Goal: Task Accomplishment & Management: Use online tool/utility

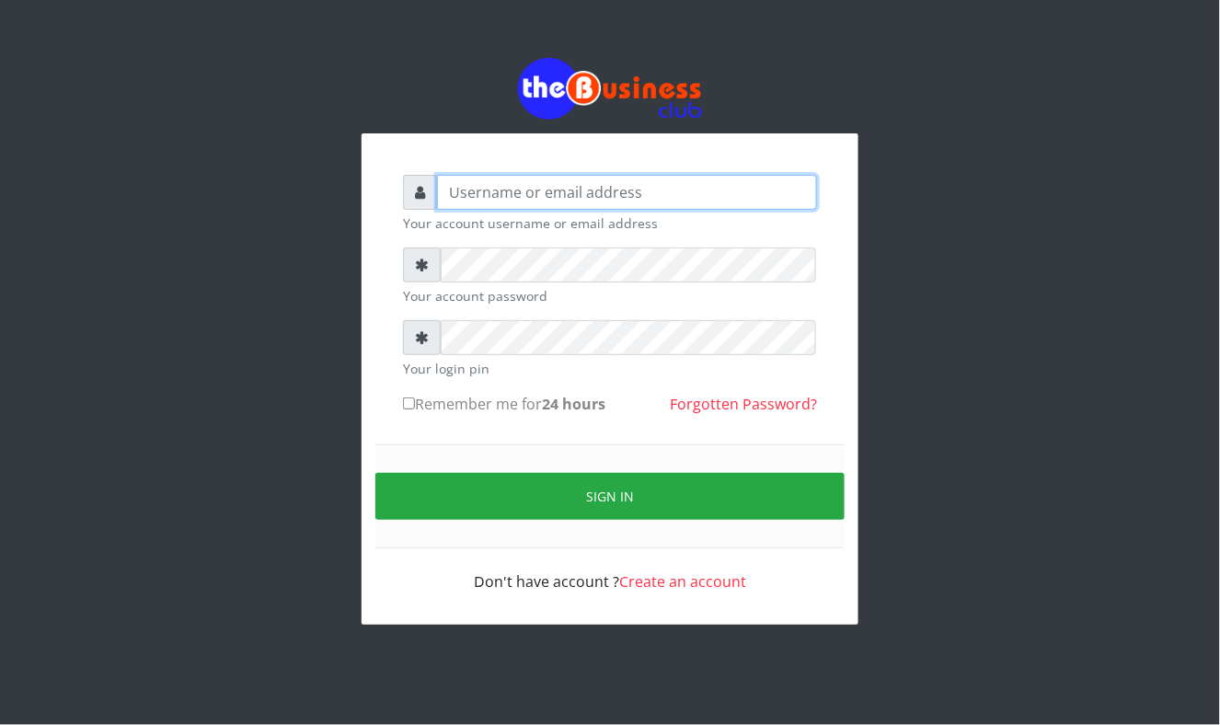
type input "Mavincio"
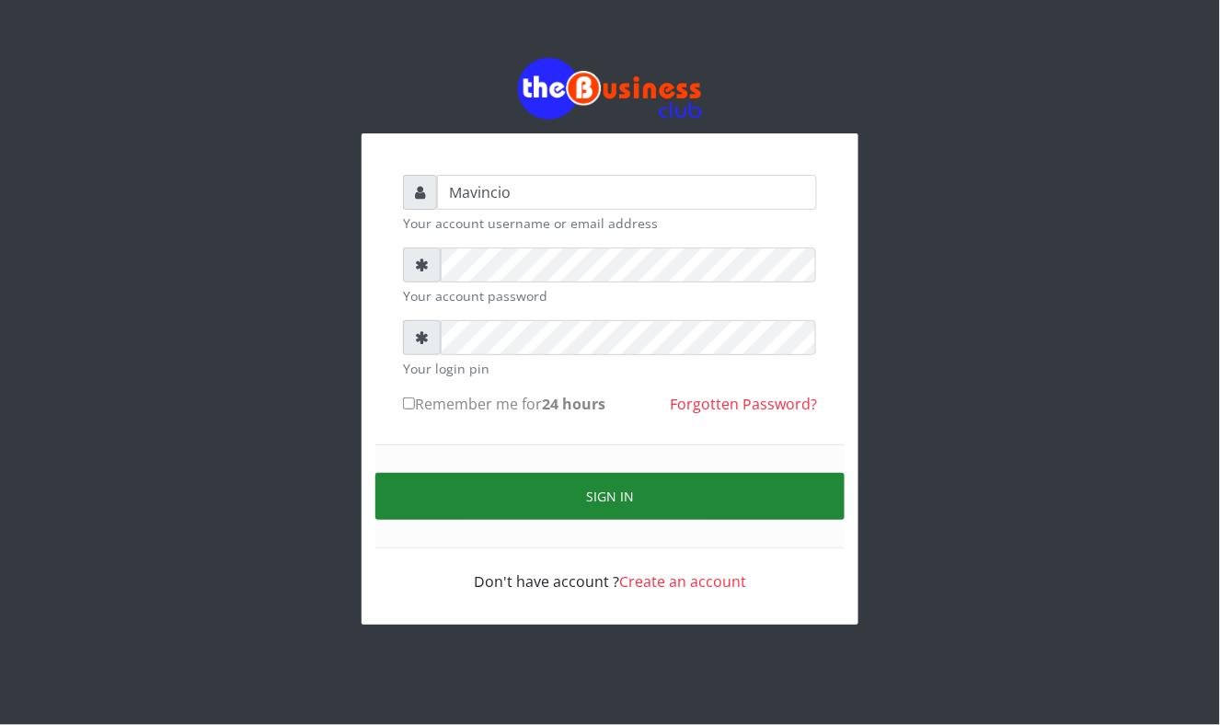
click at [600, 490] on button "Sign in" at bounding box center [609, 496] width 469 height 47
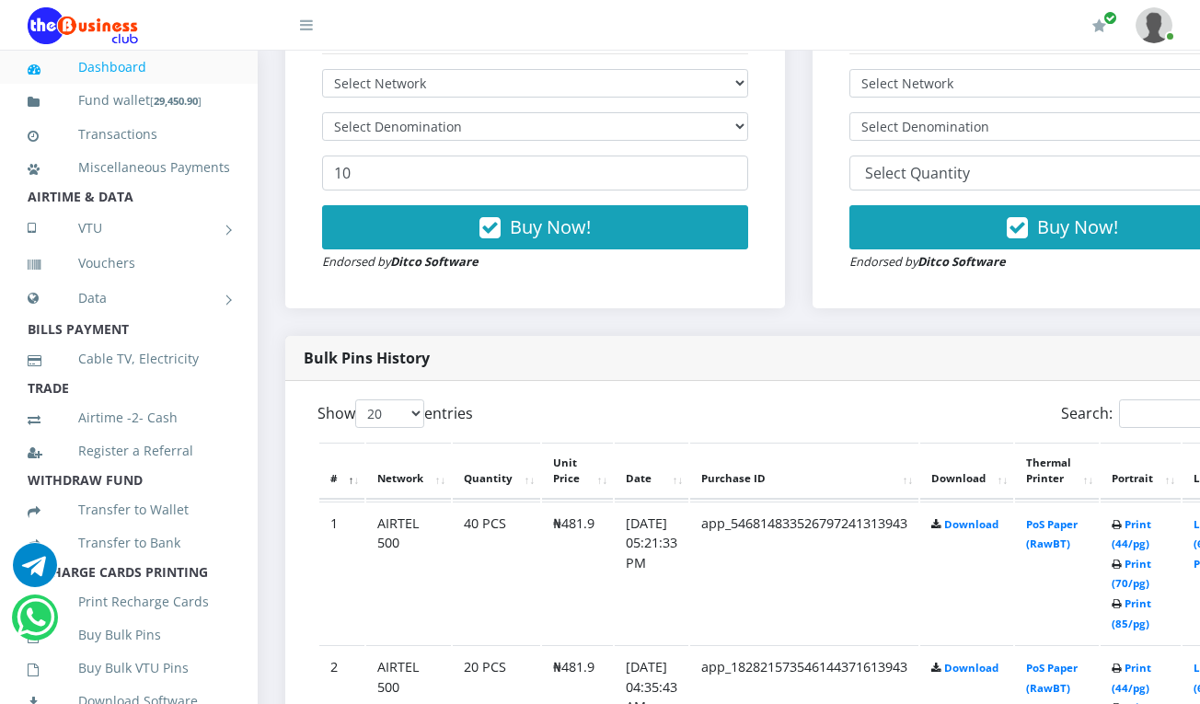
scroll to position [686, 0]
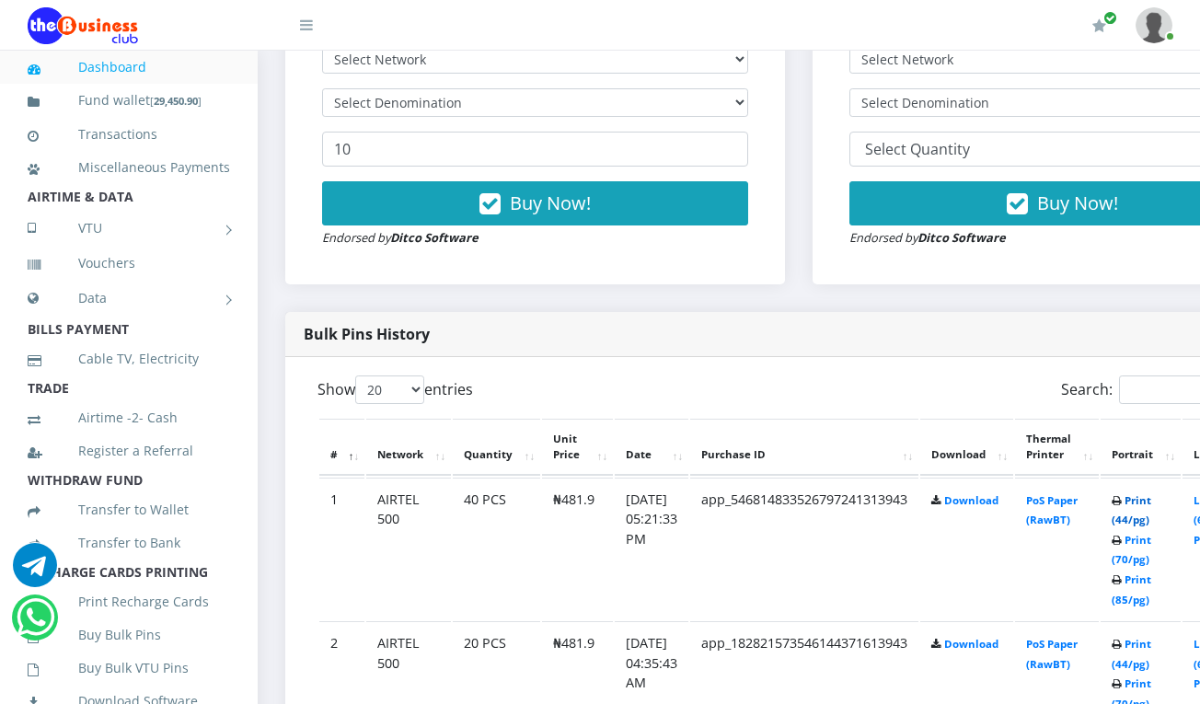
click at [1151, 501] on link "Print (44/pg)" at bounding box center [1132, 510] width 40 height 34
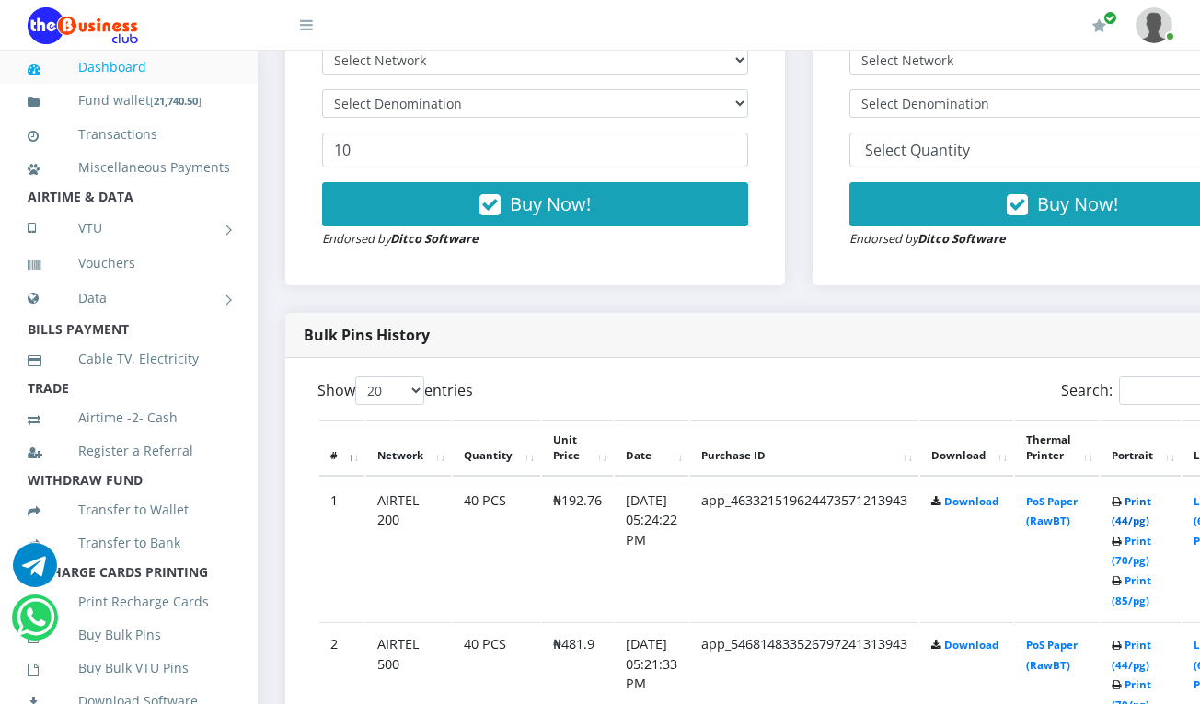
click at [1151, 502] on link "Print (44/pg)" at bounding box center [1132, 511] width 40 height 34
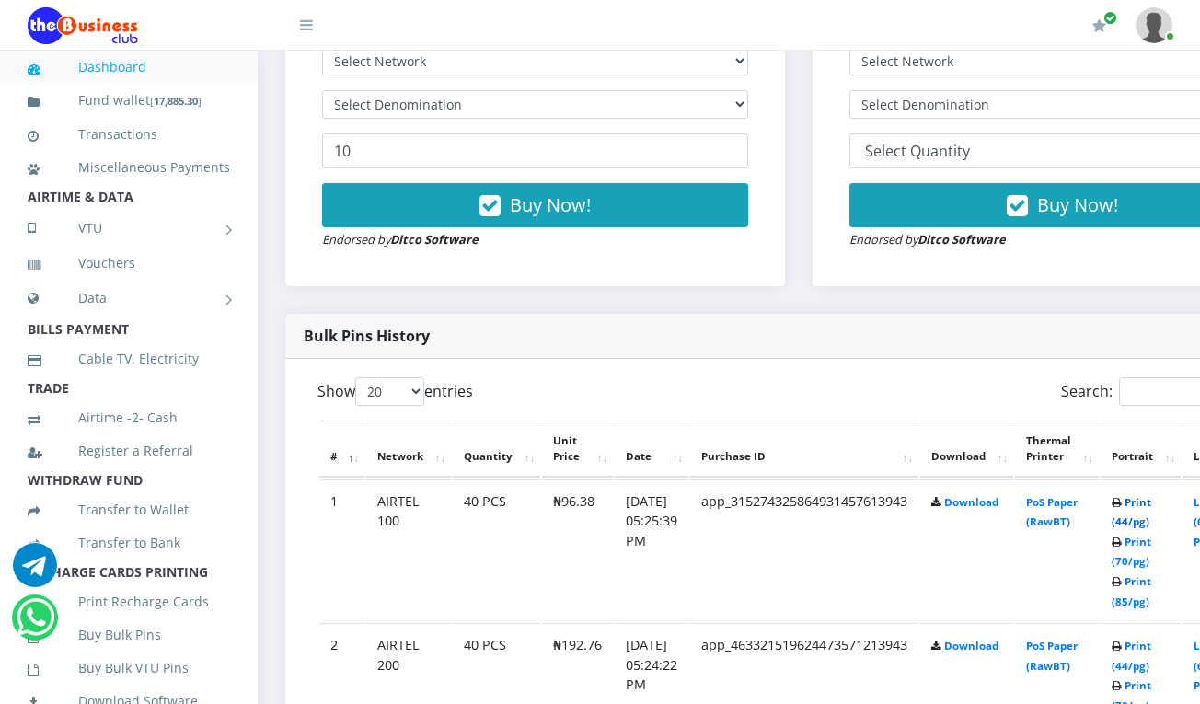
click at [1151, 501] on link "Print (44/pg)" at bounding box center [1132, 512] width 40 height 34
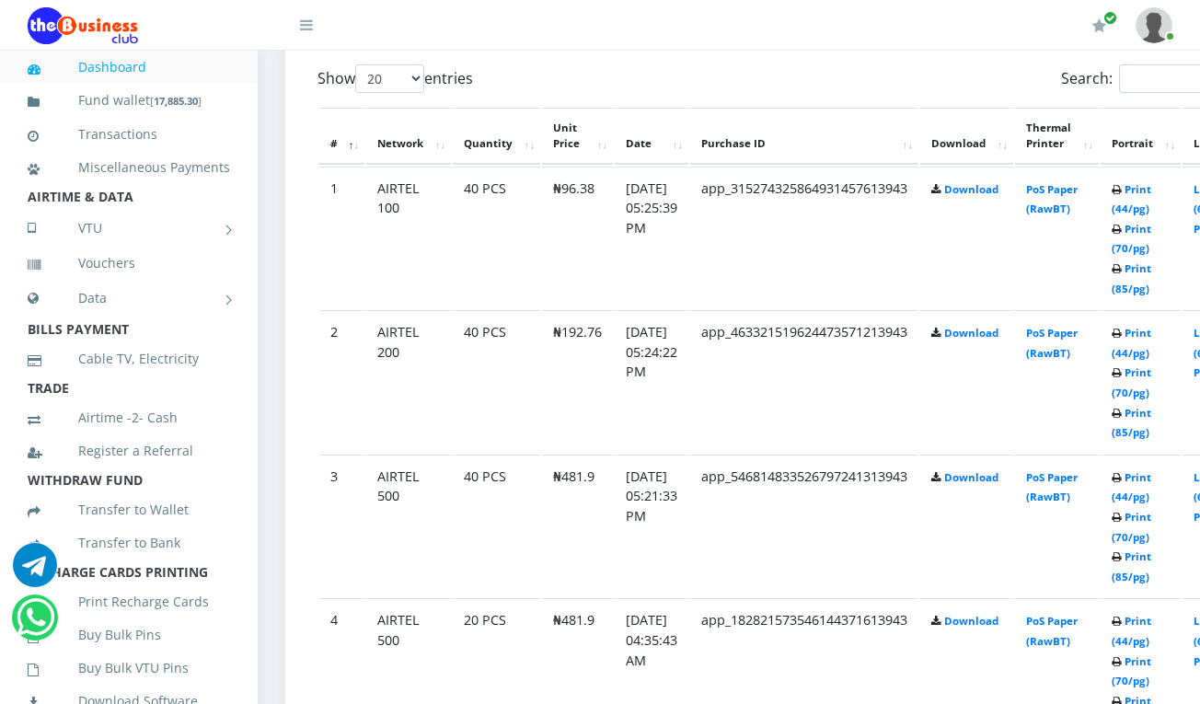
scroll to position [1029, 0]
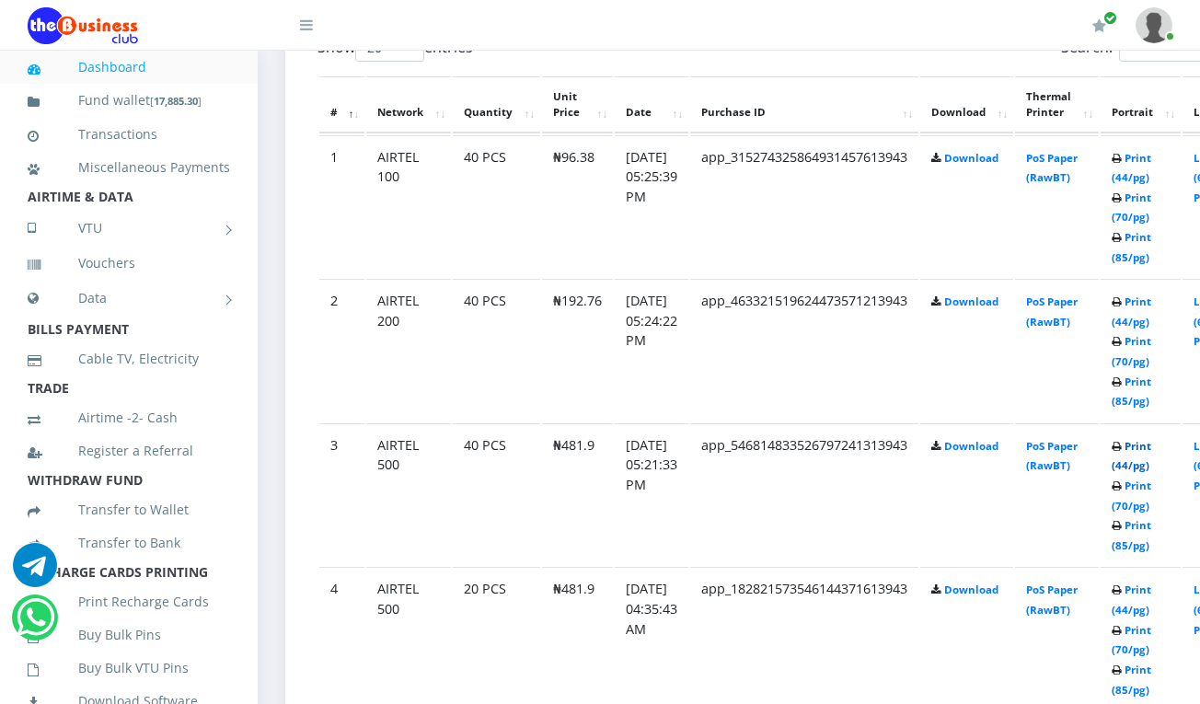
click at [1151, 444] on link "Print (44/pg)" at bounding box center [1132, 456] width 40 height 34
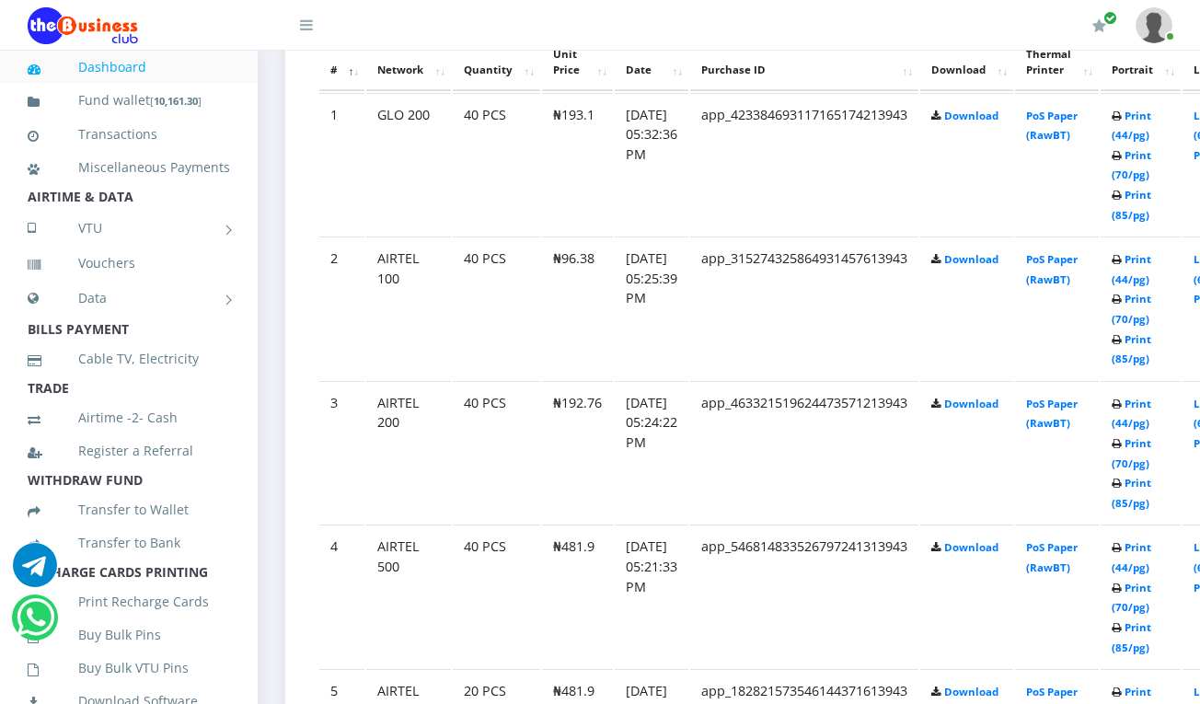
scroll to position [1029, 0]
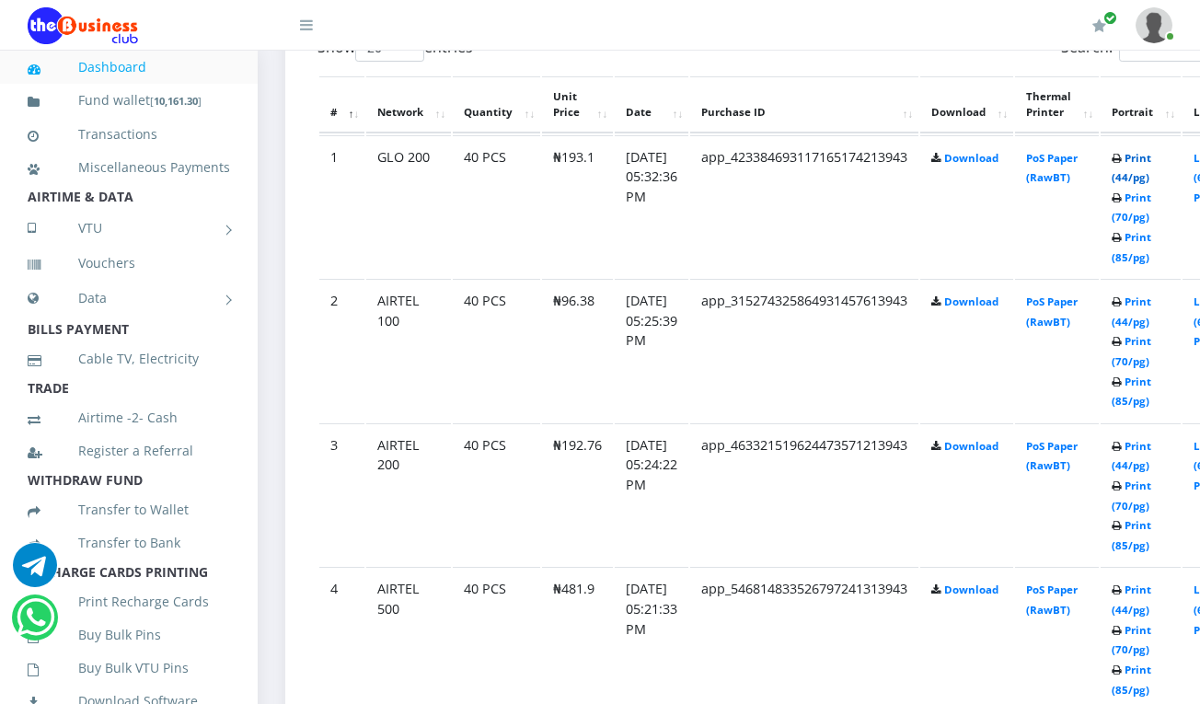
click at [1151, 160] on link "Print (44/pg)" at bounding box center [1132, 168] width 40 height 34
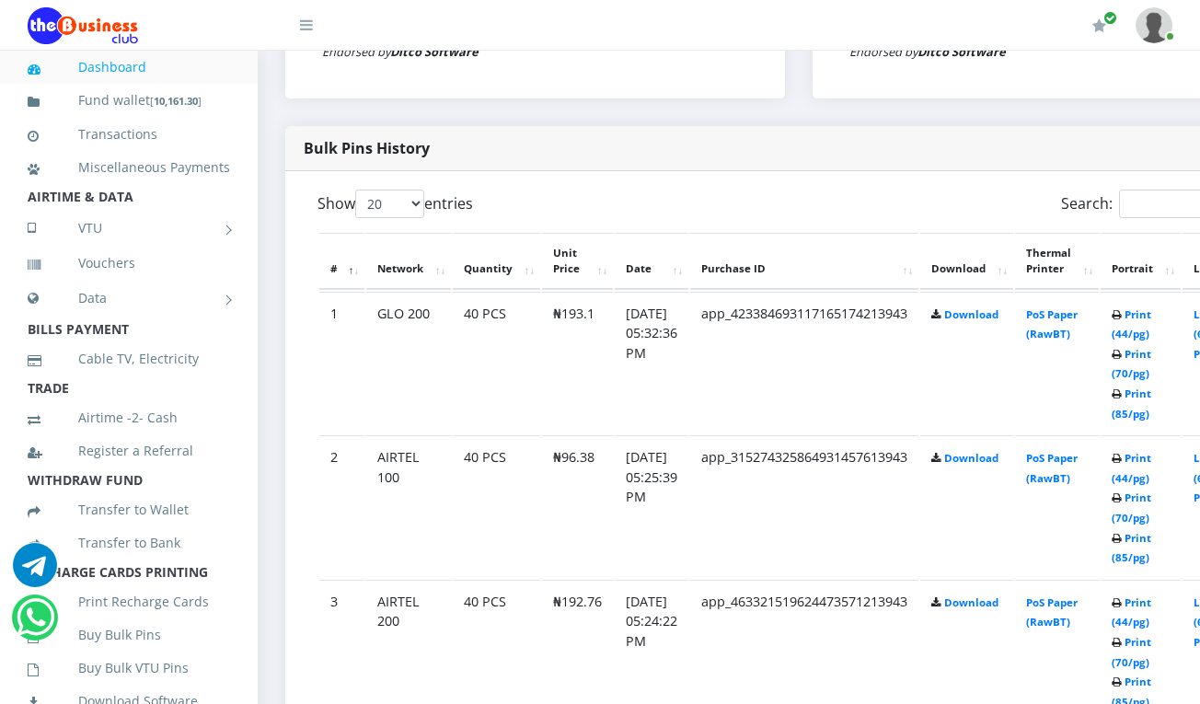
scroll to position [833, 0]
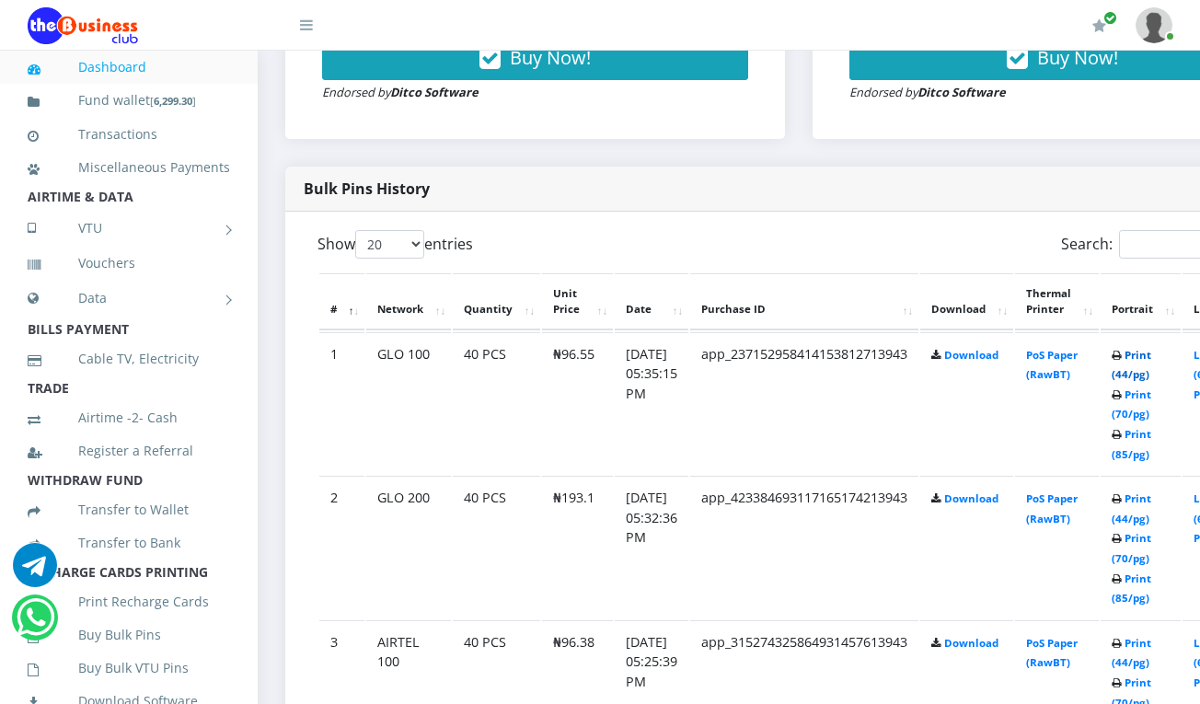
click at [1151, 358] on link "Print (44/pg)" at bounding box center [1132, 365] width 40 height 34
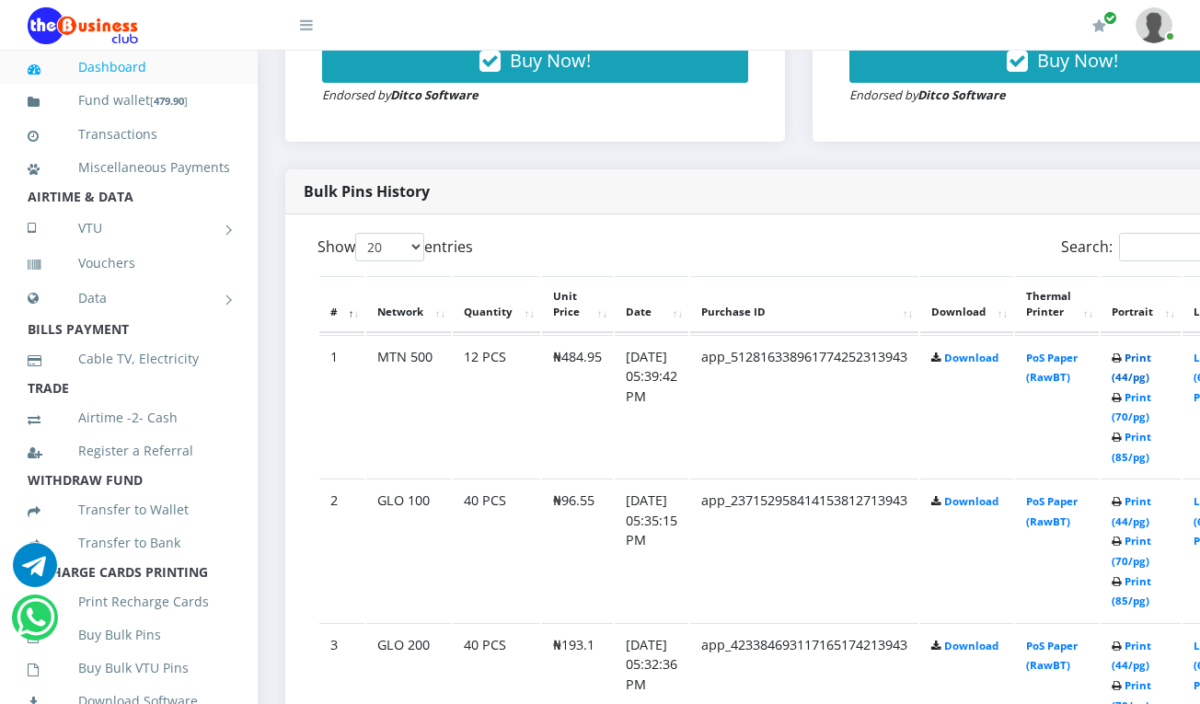
click at [1151, 363] on link "Print (44/pg)" at bounding box center [1132, 368] width 40 height 34
